Goal: Task Accomplishment & Management: Use online tool/utility

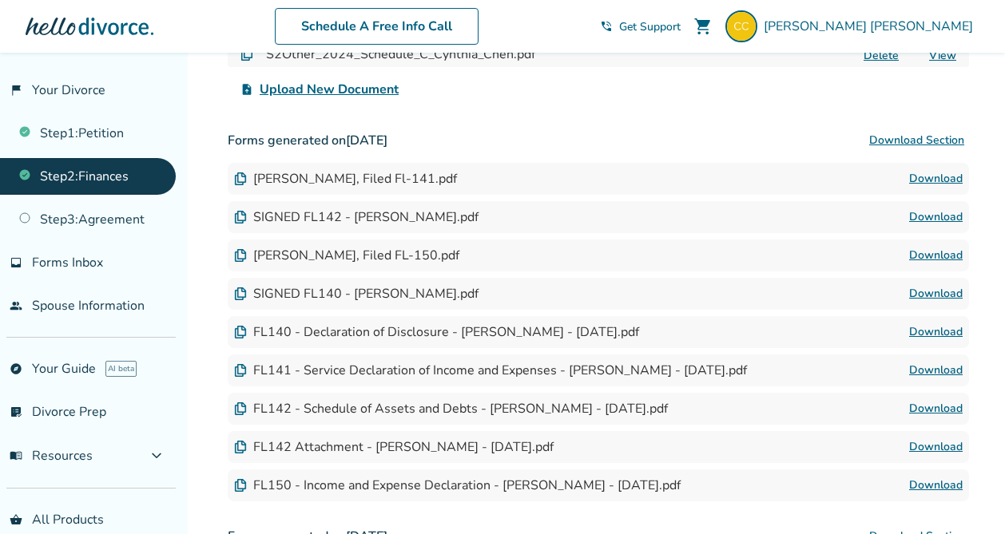
scroll to position [406, 0]
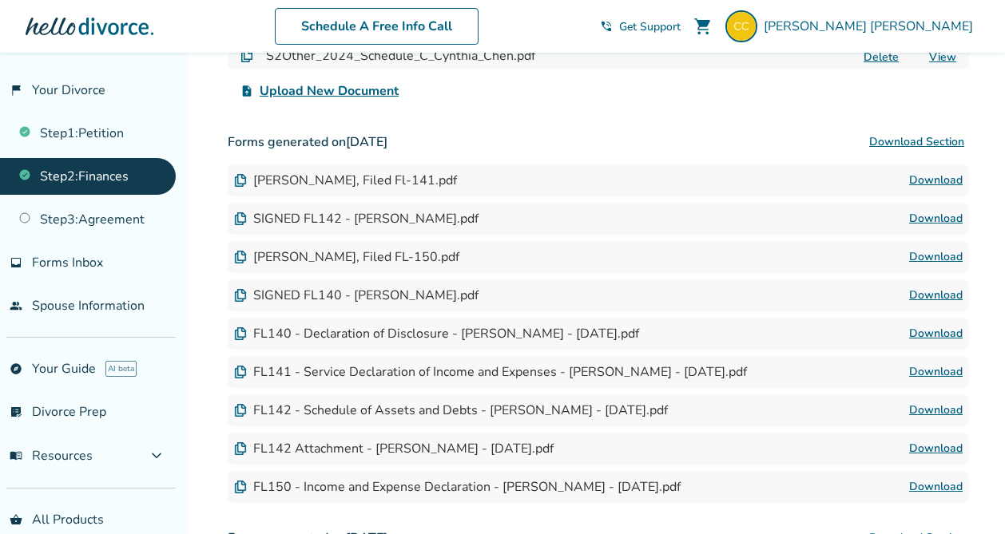
click at [930, 184] on link "Download" at bounding box center [936, 180] width 54 height 19
click at [935, 215] on link "Download" at bounding box center [936, 218] width 54 height 19
click at [924, 258] on link "Download" at bounding box center [936, 257] width 54 height 19
click at [923, 295] on link "Download" at bounding box center [936, 295] width 54 height 19
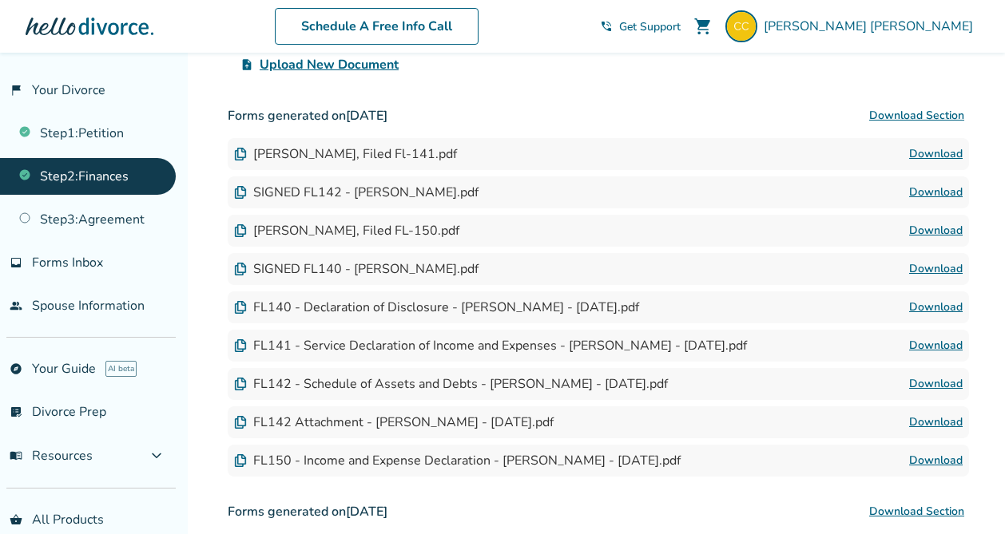
scroll to position [439, 0]
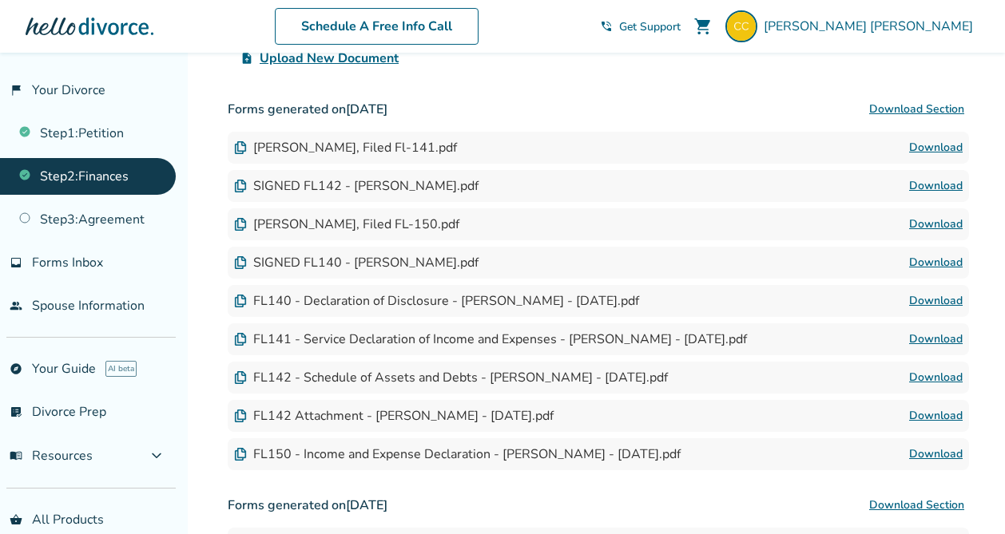
click at [926, 450] on link "Download" at bounding box center [936, 454] width 54 height 19
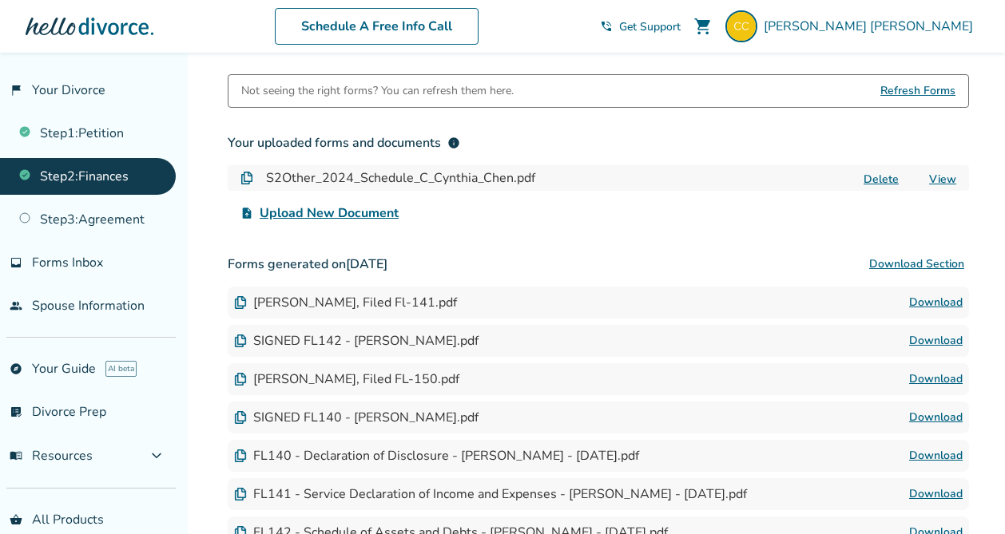
scroll to position [336, 0]
